Goal: Find specific page/section: Find specific page/section

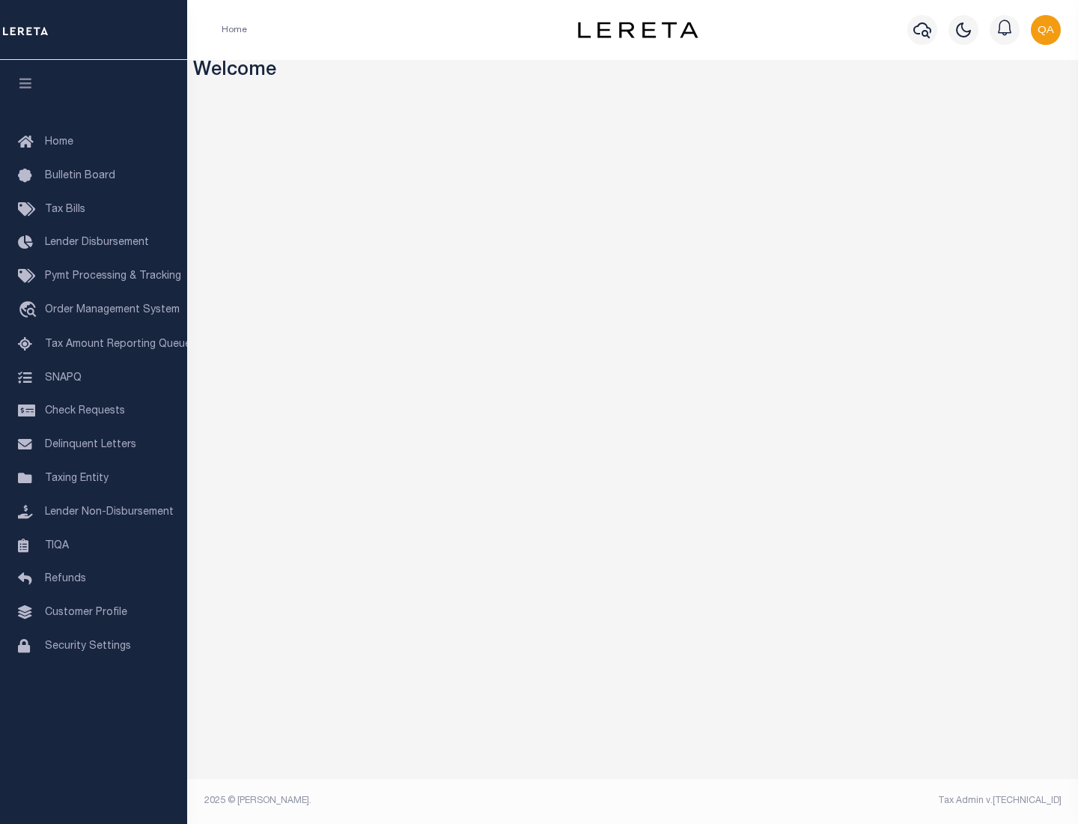
click at [94, 545] on link "TIQA" at bounding box center [93, 546] width 187 height 34
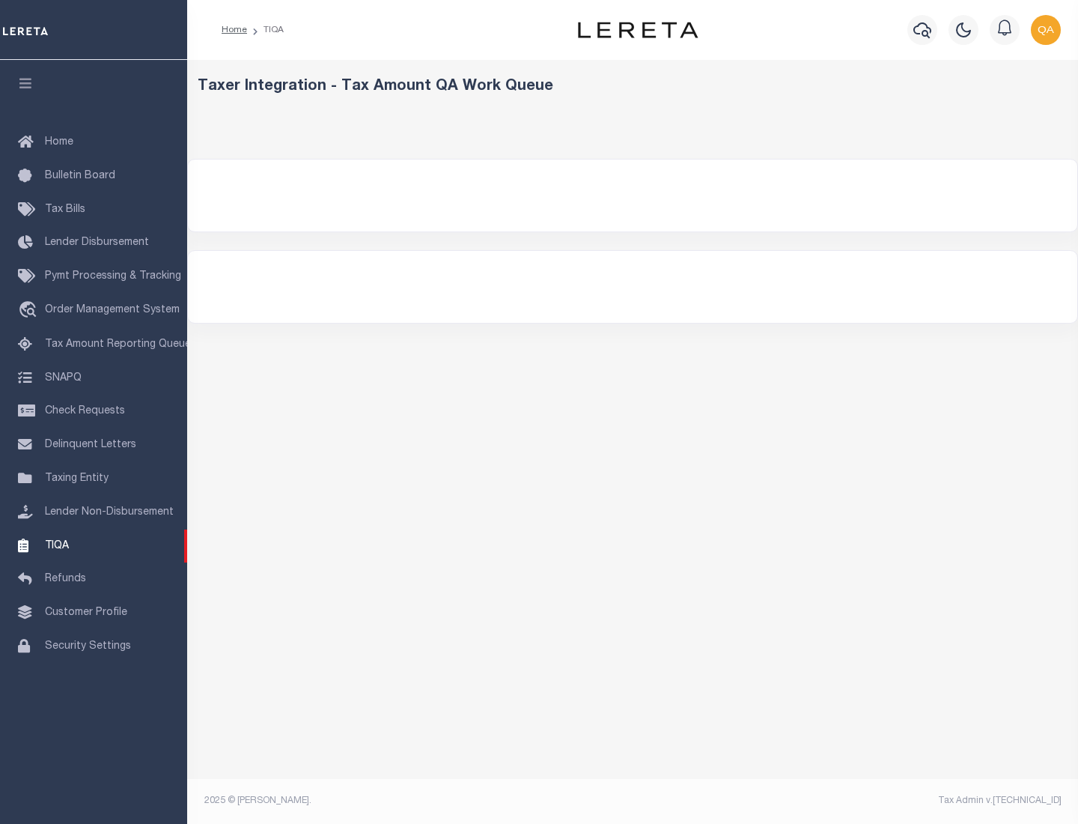
select select "200"
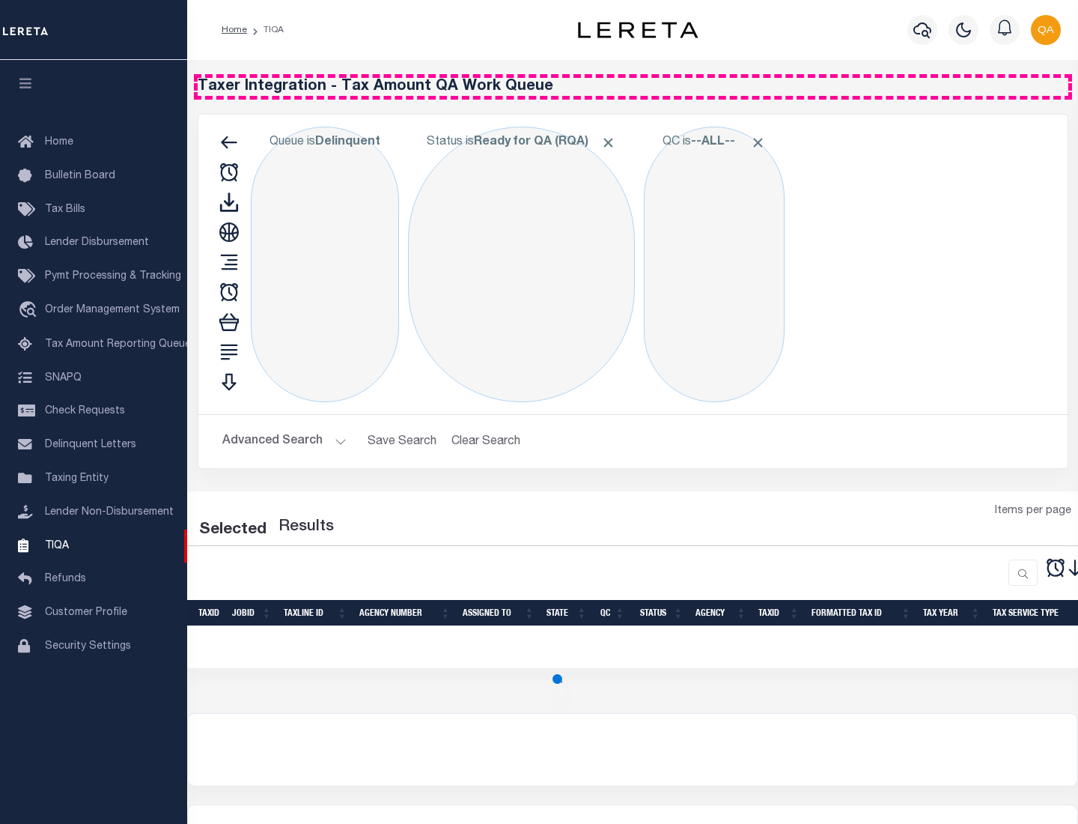
select select "200"
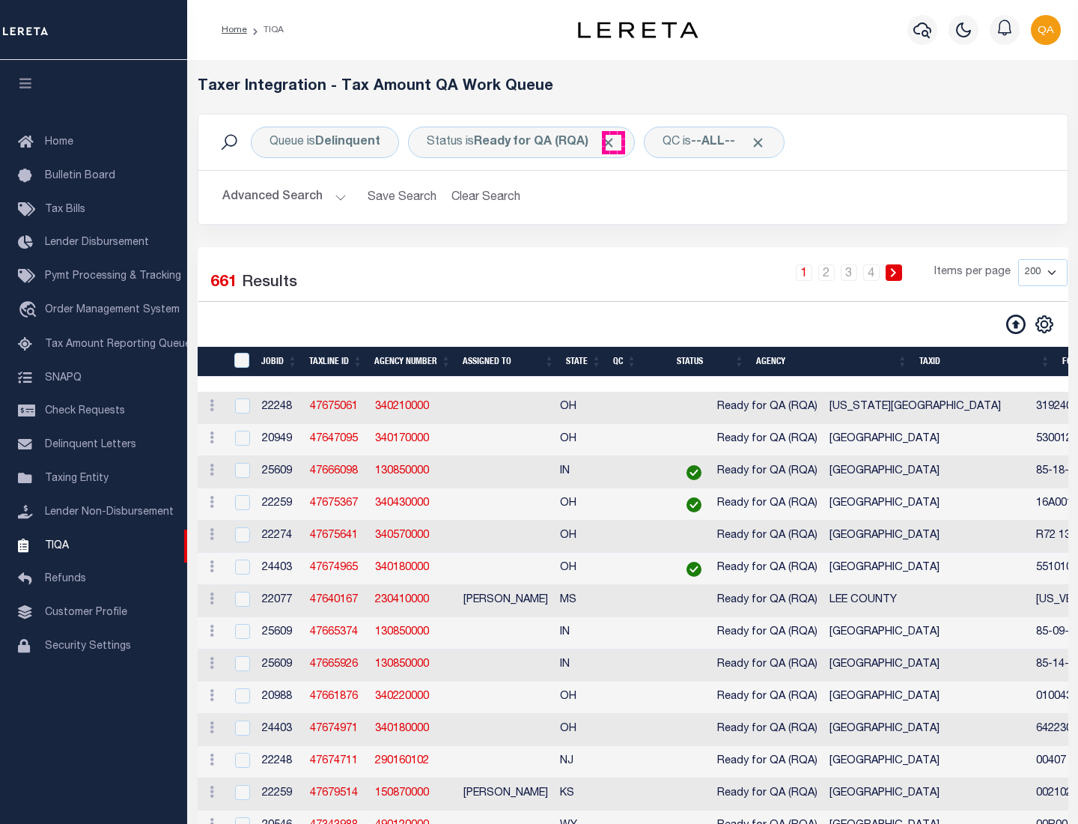
click at [613, 142] on span "Click to Remove" at bounding box center [609, 143] width 16 height 16
